Goal: Task Accomplishment & Management: Complete application form

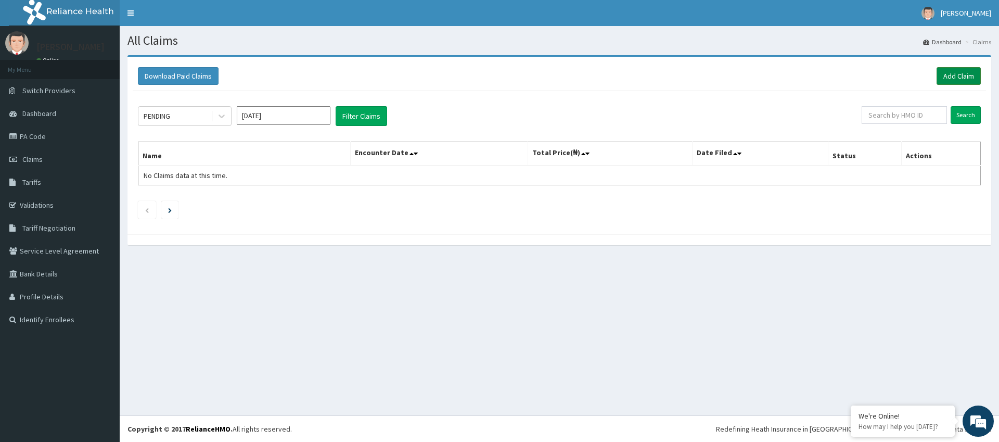
click at [954, 76] on link "Add Claim" at bounding box center [958, 76] width 44 height 18
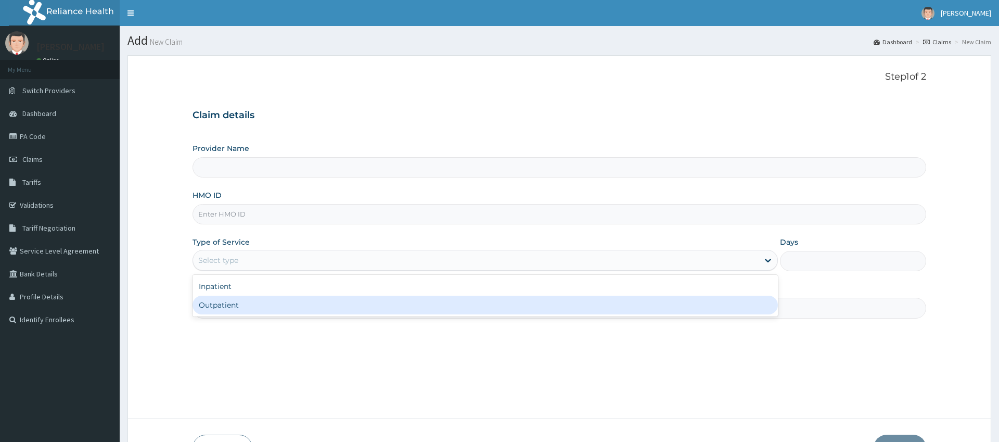
click at [341, 304] on div "Outpatient" at bounding box center [484, 304] width 585 height 19
type input "1"
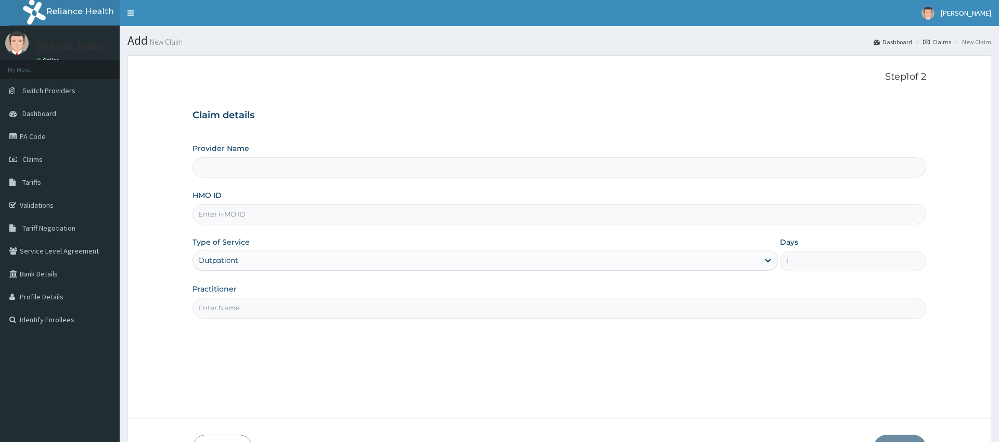
click at [397, 307] on input "Practitioner" at bounding box center [558, 308] width 733 height 20
type input "gym"
type input "Pure Fitness Africa | Ikota (fka Fitness Central)"
type input "gym"
click at [267, 211] on input "HMO ID" at bounding box center [558, 214] width 733 height 20
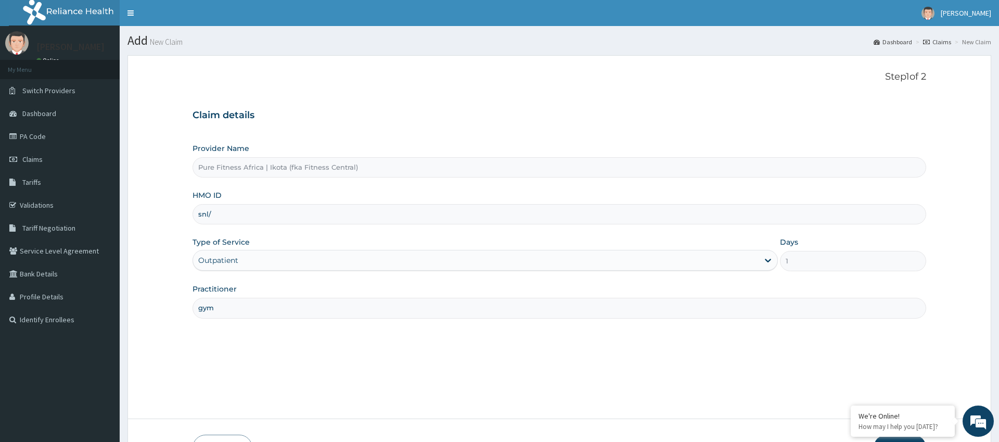
type input "SNL/10213/A"
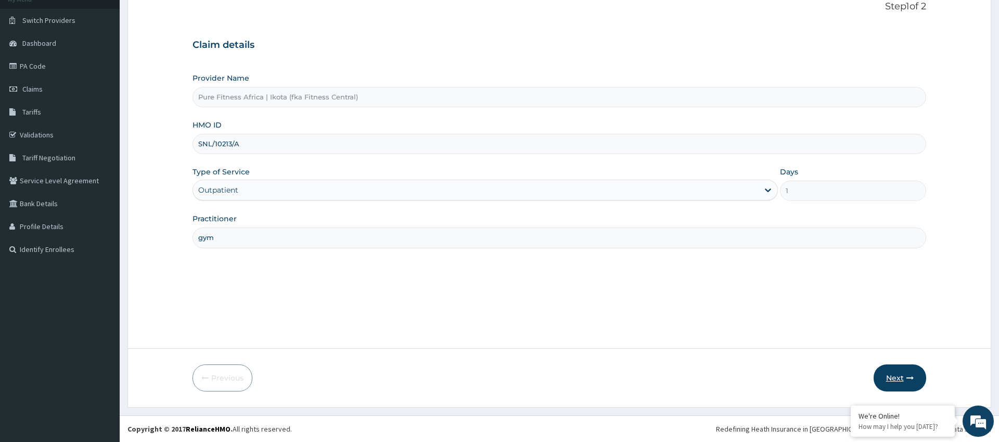
click at [891, 375] on button "Next" at bounding box center [899, 377] width 53 height 27
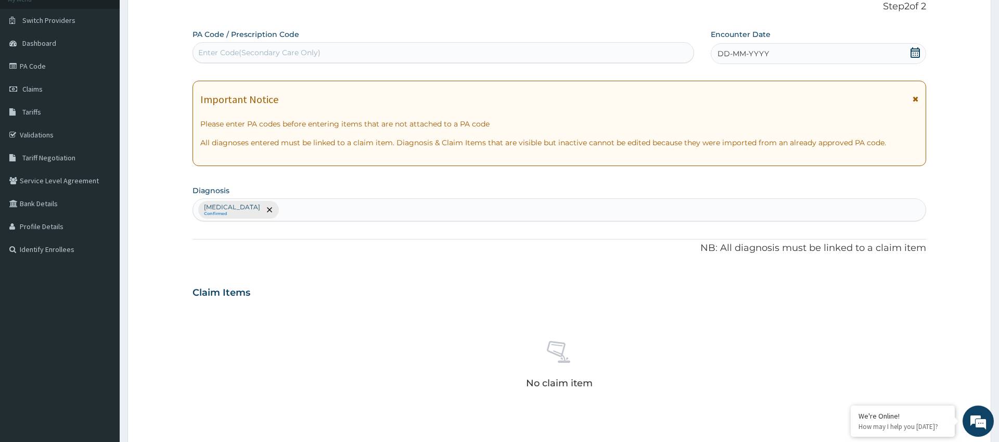
click at [328, 47] on div "Enter Code(Secondary Care Only)" at bounding box center [443, 52] width 500 height 17
type input "PA/6B1A0D"
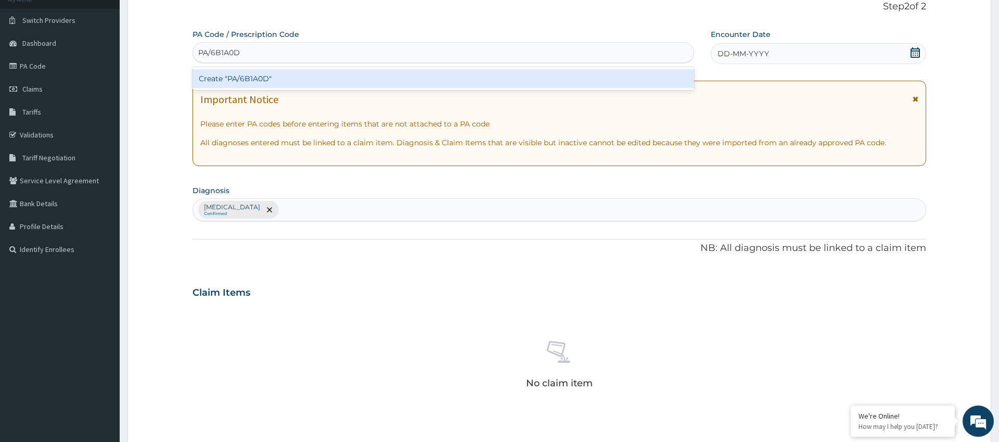
click at [316, 80] on div "Create "PA/6B1A0D"" at bounding box center [442, 78] width 501 height 19
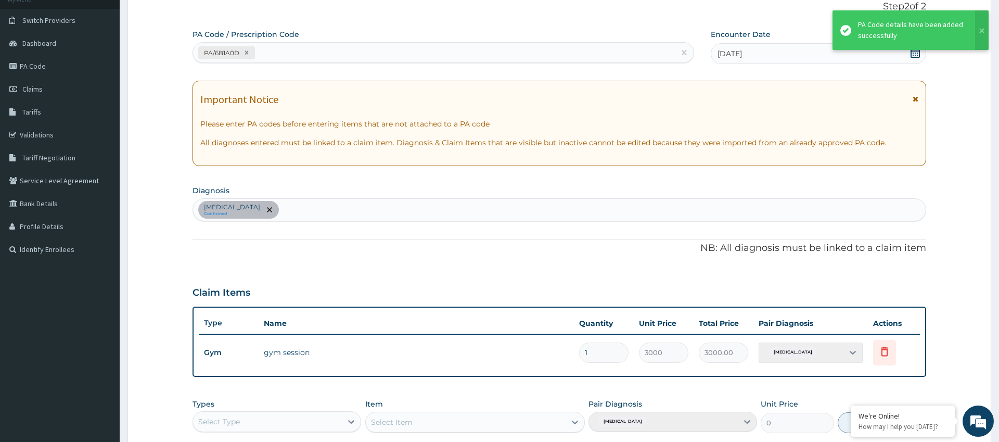
scroll to position [249, 0]
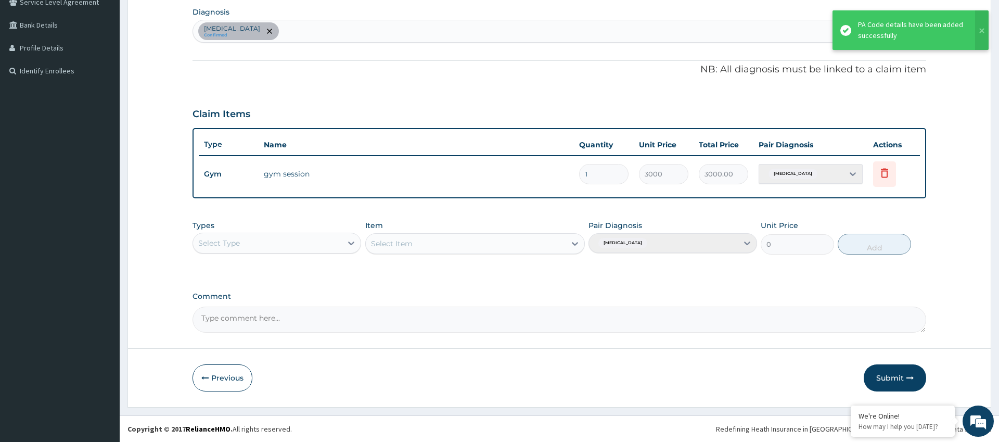
drag, startPoint x: 327, startPoint y: 241, endPoint x: 324, endPoint y: 251, distance: 10.2
click at [326, 244] on div "Select Type" at bounding box center [267, 243] width 149 height 17
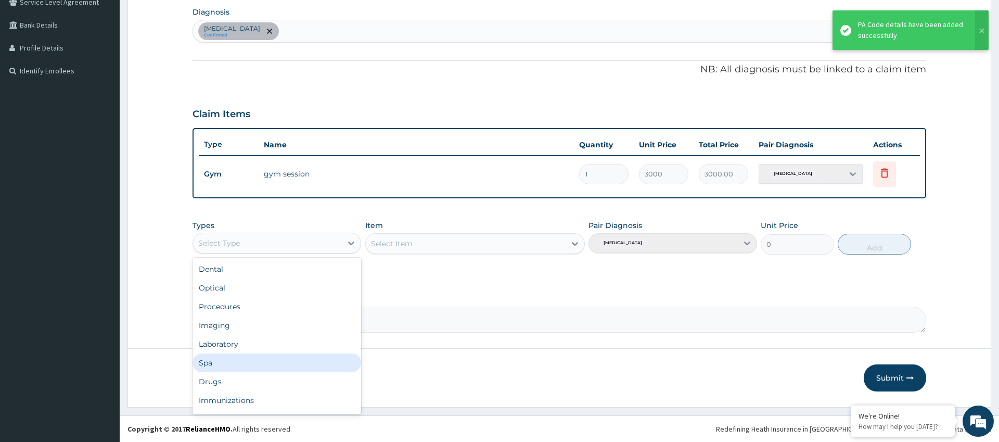
scroll to position [35, 0]
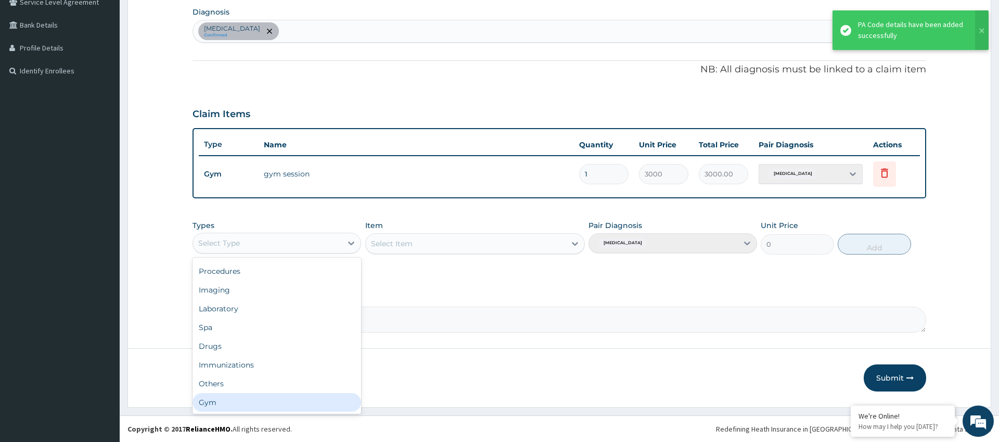
click at [240, 407] on div "Gym" at bounding box center [276, 402] width 169 height 19
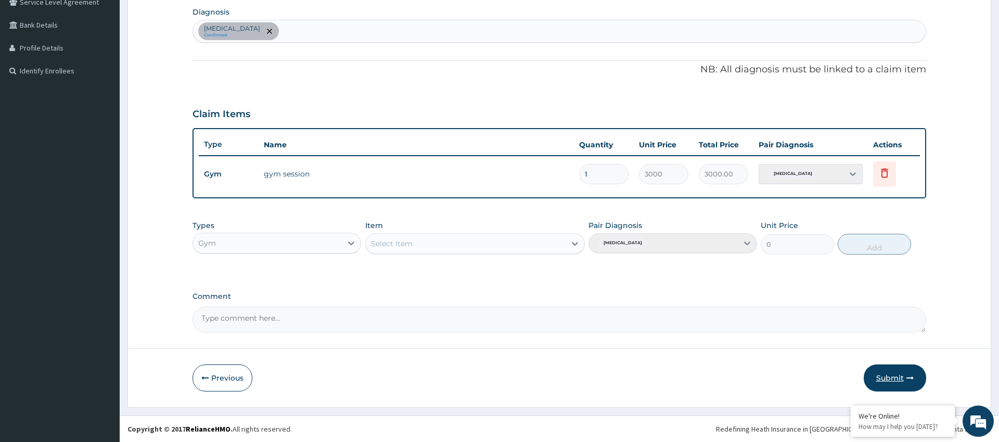
click at [917, 372] on button "Submit" at bounding box center [894, 377] width 62 height 27
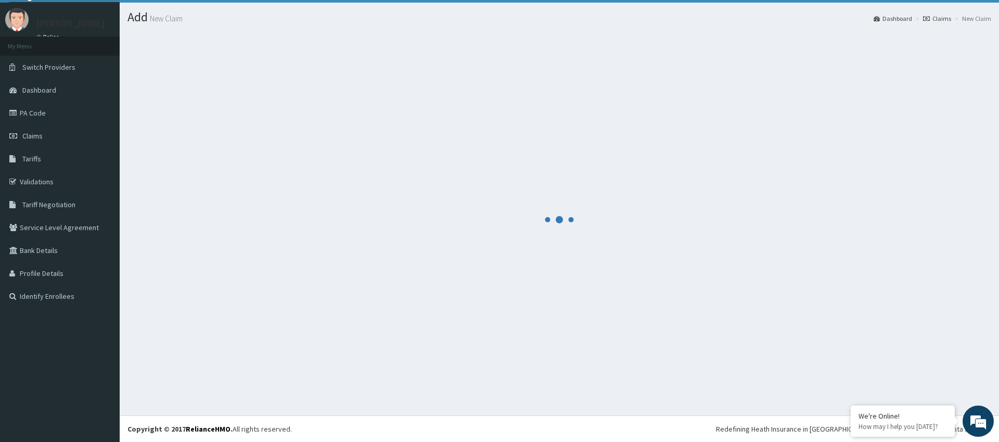
scroll to position [23, 0]
